Goal: Task Accomplishment & Management: Manage account settings

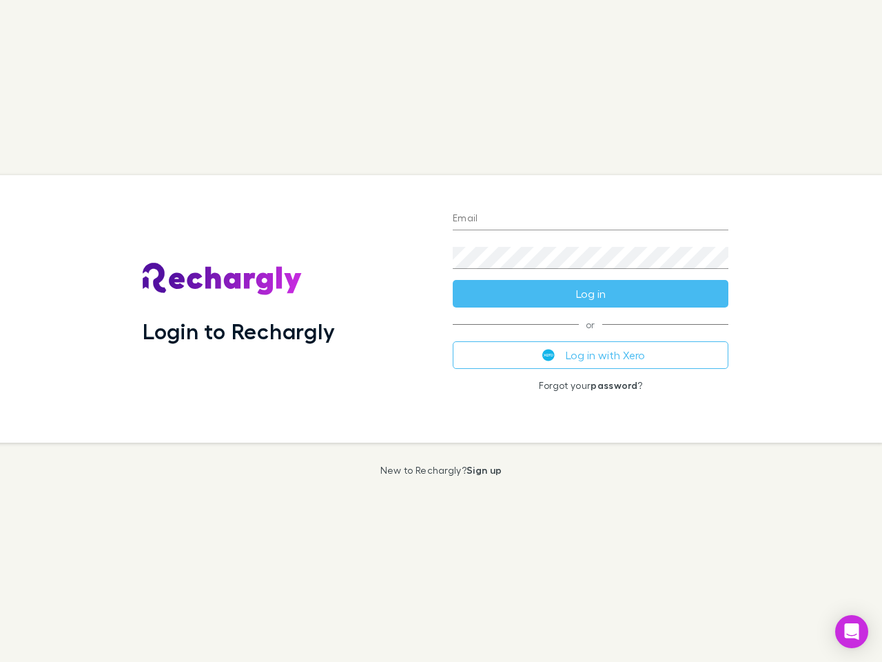
click at [441, 331] on div "Login to Rechargly" at bounding box center [287, 308] width 310 height 267
click at [591, 219] on input "Email" at bounding box center [591, 219] width 276 height 22
click at [591, 294] on button "Log in" at bounding box center [591, 294] width 276 height 28
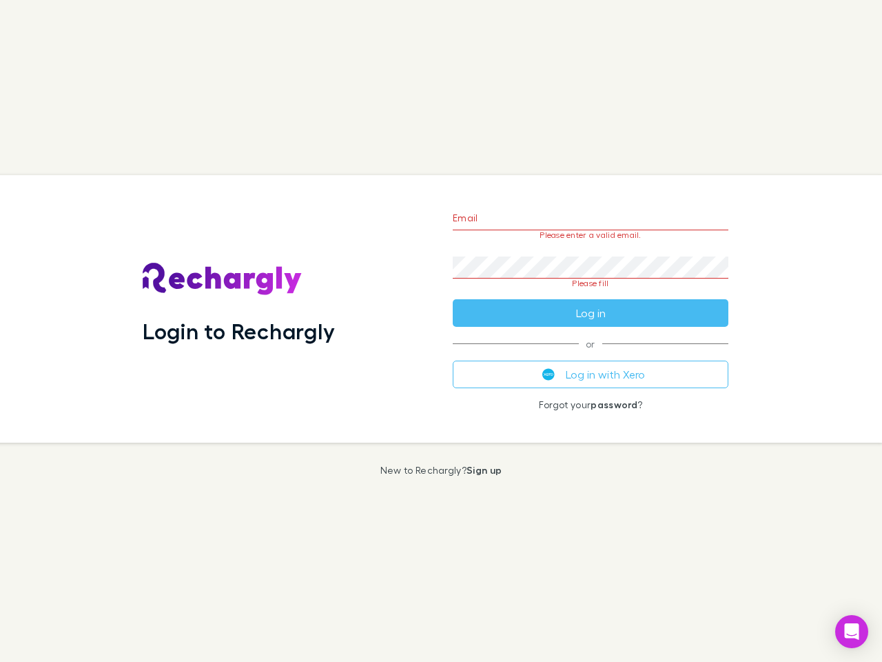
click at [591, 355] on div "Email Please enter a valid email. Password Please fill Log in or Log in with Xe…" at bounding box center [591, 308] width 298 height 267
click at [852, 631] on icon "Open Intercom Messenger" at bounding box center [852, 631] width 14 height 17
